Goal: Navigation & Orientation: Find specific page/section

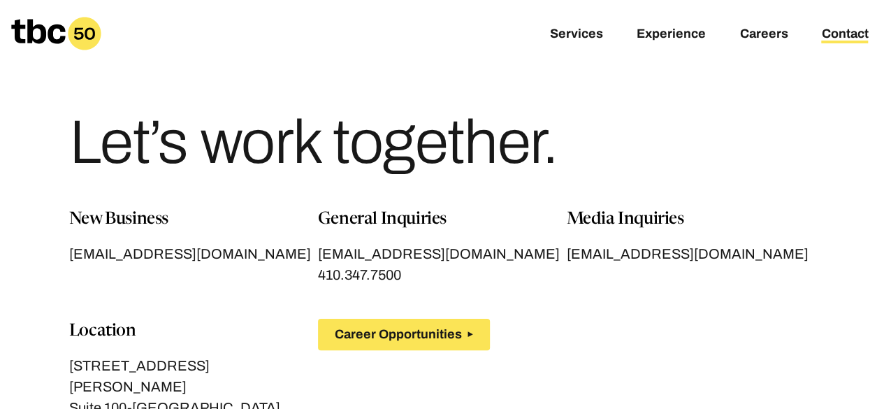
click at [89, 24] on icon at bounding box center [84, 33] width 33 height 33
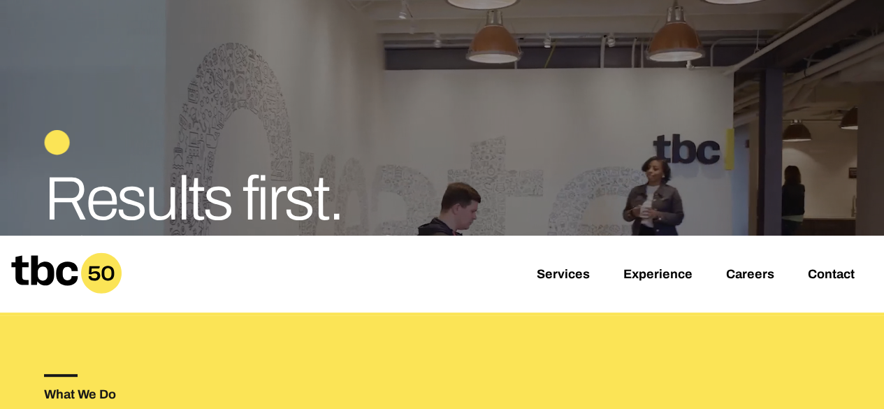
scroll to position [202, 0]
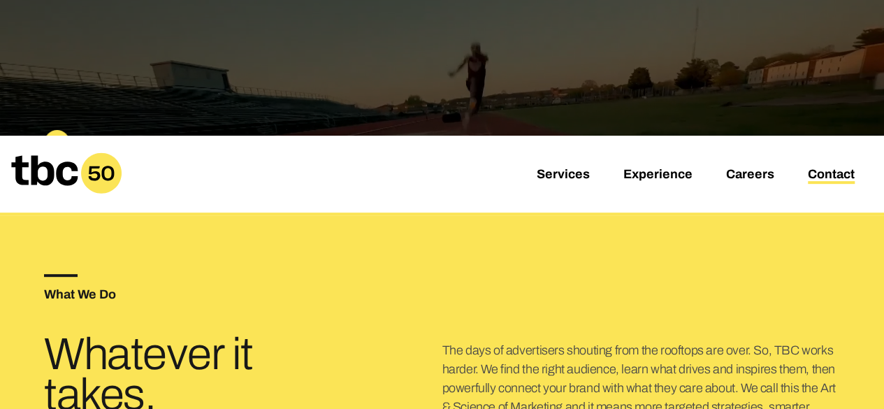
click at [815, 173] on link "Contact" at bounding box center [831, 175] width 47 height 17
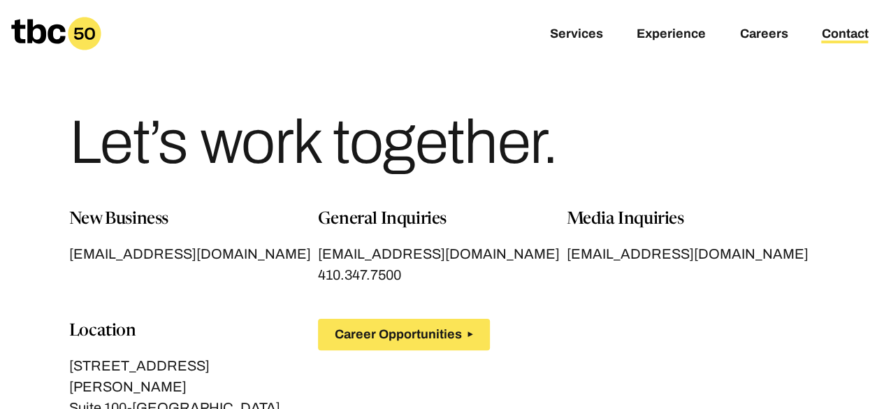
click at [3, 238] on main "Let’s work together. New Business [EMAIL_ADDRESS][DOMAIN_NAME] General Inquirie…" at bounding box center [442, 270] width 884 height 540
click at [579, 41] on link "Services" at bounding box center [576, 35] width 53 height 17
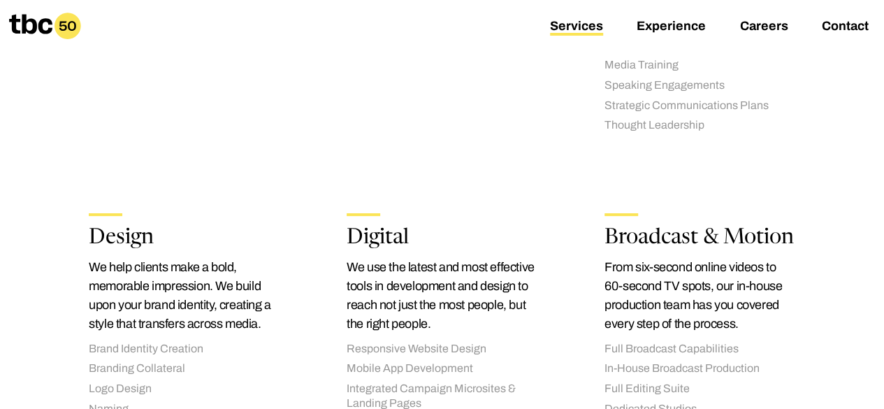
scroll to position [1185, 0]
